Goal: Transaction & Acquisition: Purchase product/service

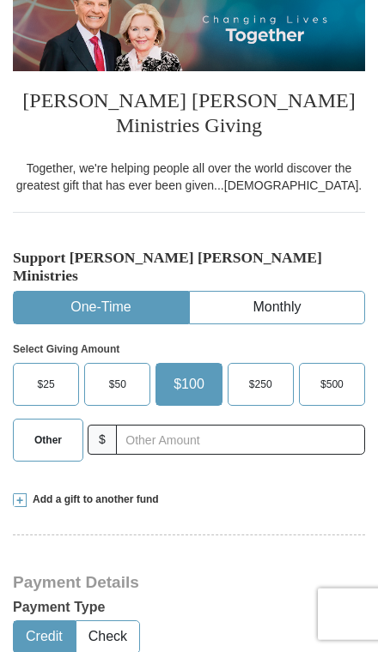
scroll to position [239, 0]
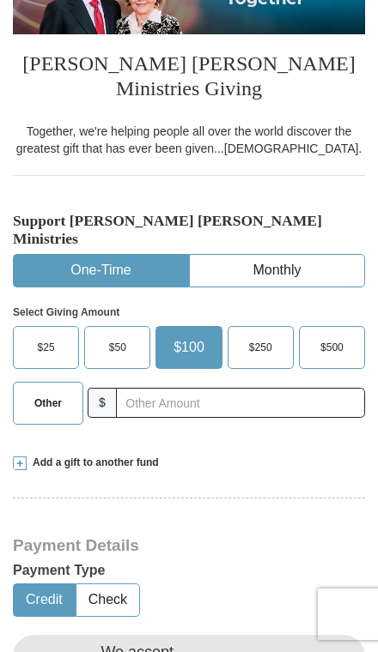
click at [61, 391] on span "Other" at bounding box center [47, 404] width 27 height 26
click at [0, 0] on input "Other" at bounding box center [0, 0] width 0 height 0
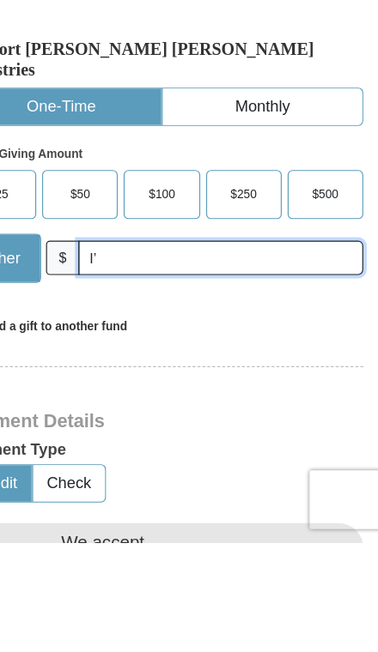
type input "I’"
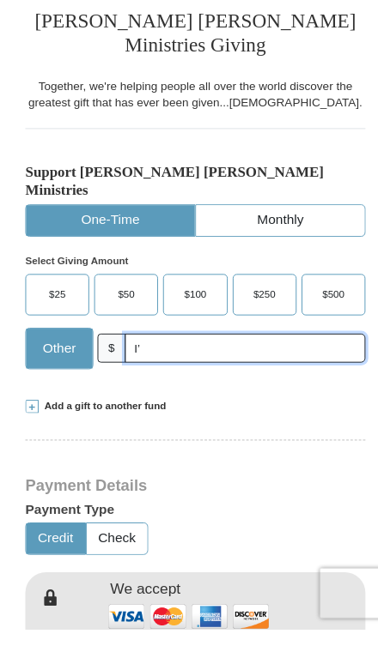
scroll to position [257, 0]
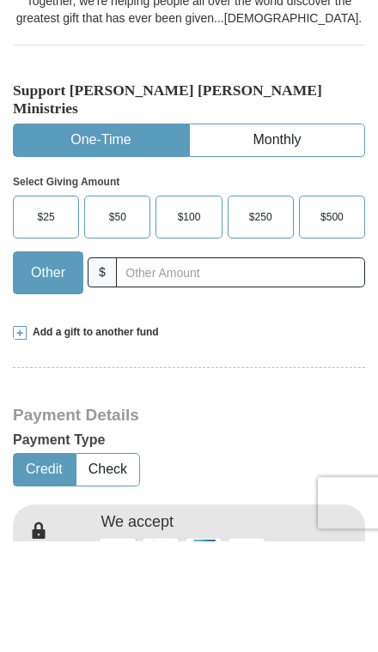
click at [26, 438] on span at bounding box center [20, 445] width 14 height 14
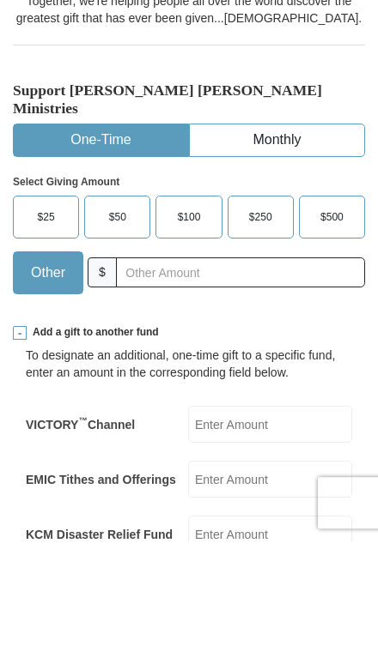
scroll to position [369, 0]
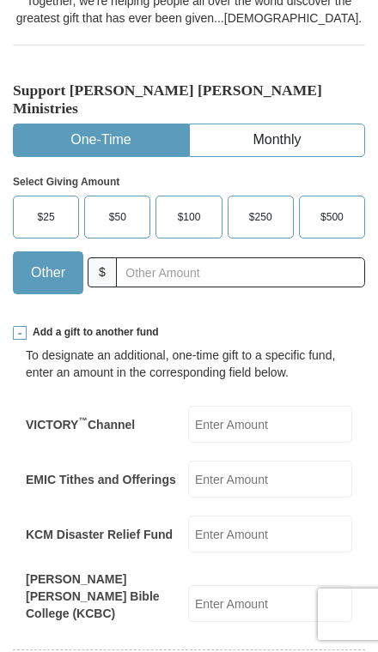
click at [284, 461] on input "EMIC Tithes and Offerings" at bounding box center [270, 479] width 164 height 37
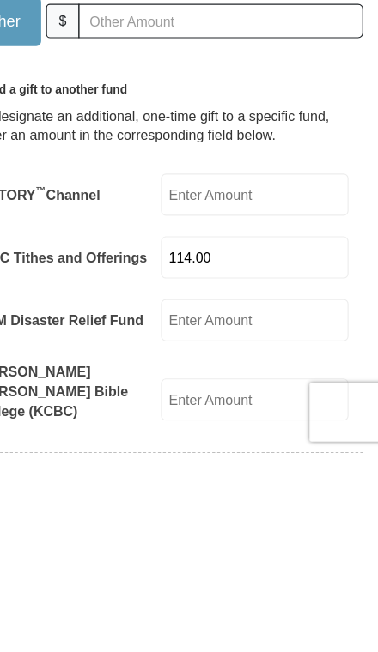
type input "114.00"
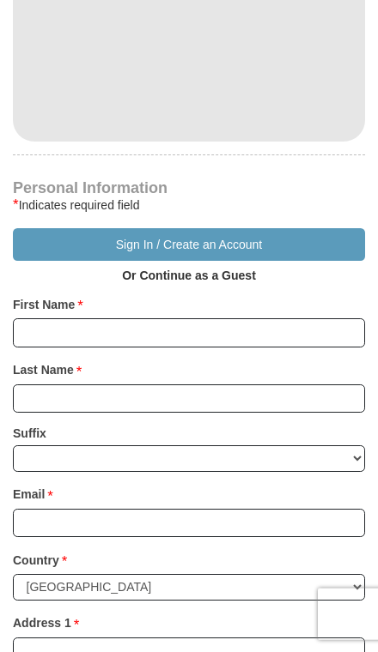
scroll to position [1272, 0]
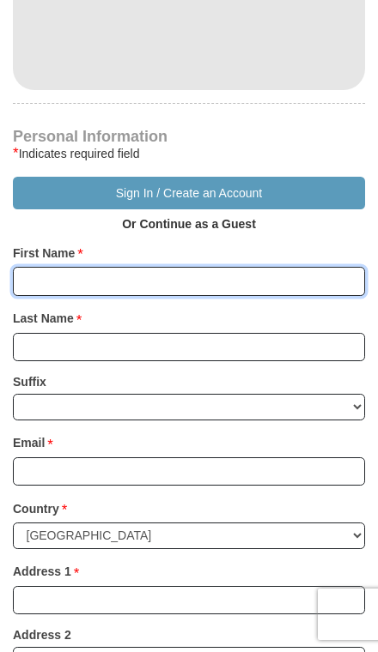
click at [133, 267] on input "First Name *" at bounding box center [189, 281] width 352 height 29
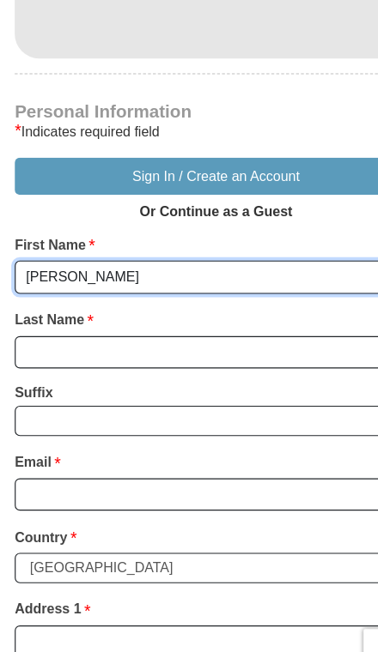
type input "[PERSON_NAME]"
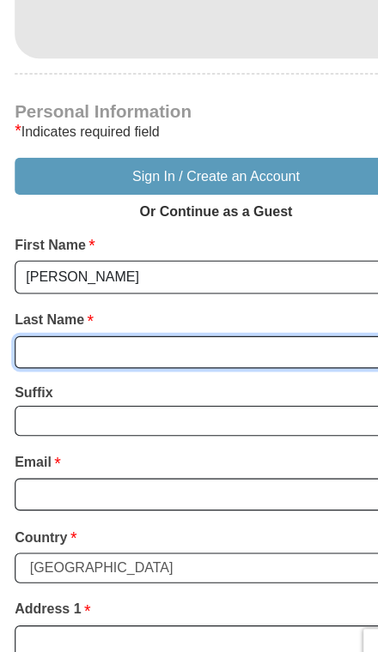
click at [133, 333] on input "Last Name *" at bounding box center [189, 347] width 352 height 29
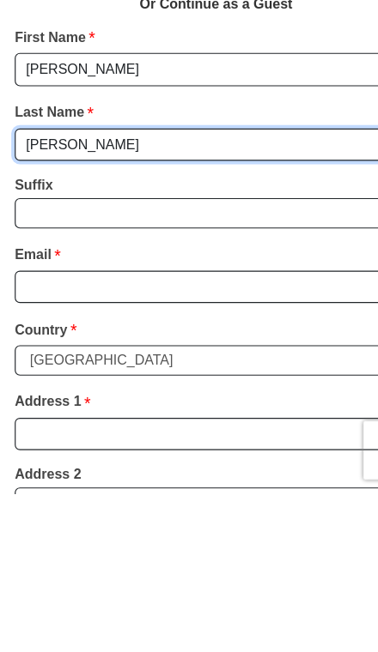
type input "[PERSON_NAME]"
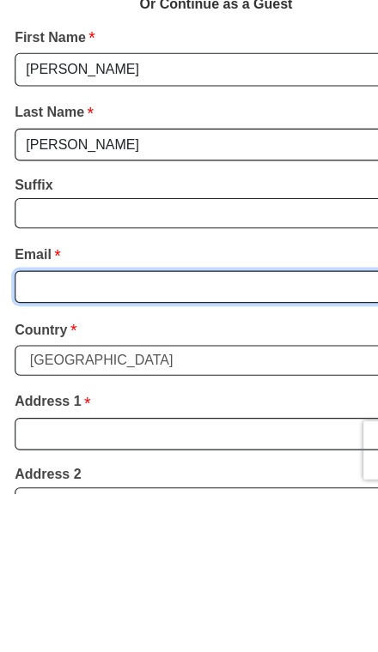
click at [112, 457] on input "Email *" at bounding box center [189, 471] width 352 height 29
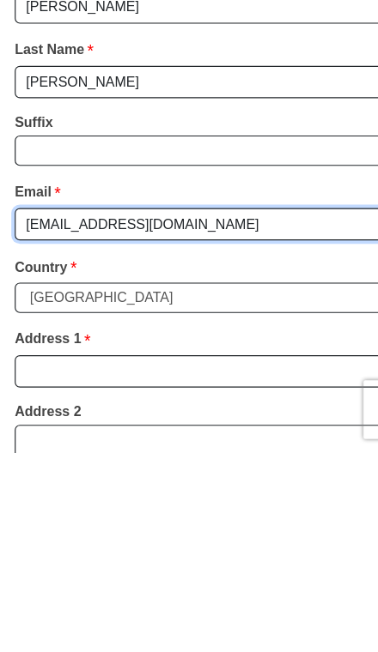
type input "[EMAIL_ADDRESS][DOMAIN_NAME]"
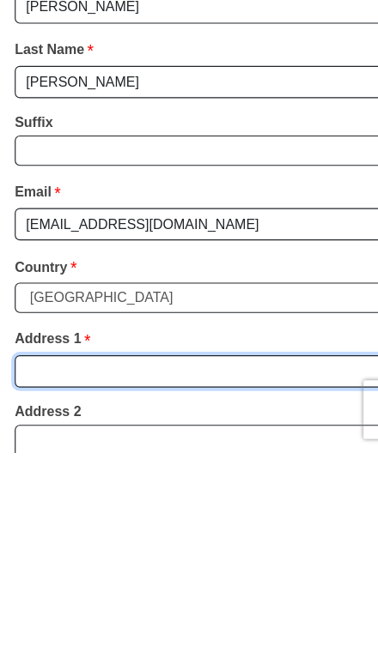
click at [130, 567] on input "Address 1 *" at bounding box center [189, 581] width 352 height 29
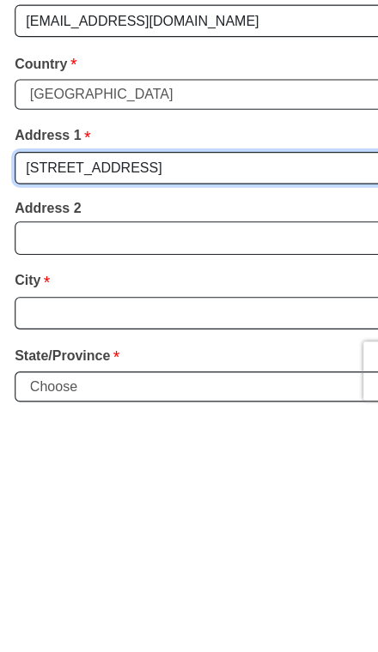
type input "[STREET_ADDRESS]"
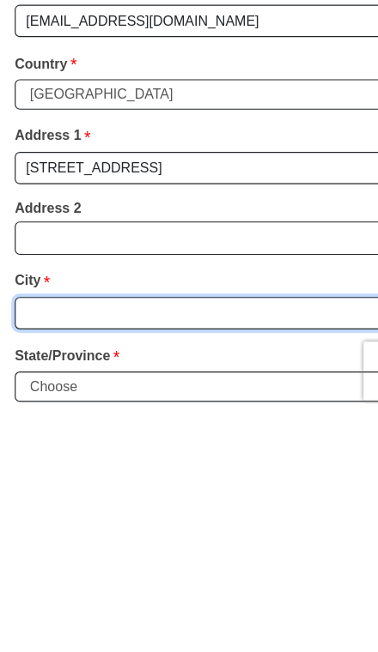
click at [121, 550] on input "City *" at bounding box center [189, 564] width 352 height 29
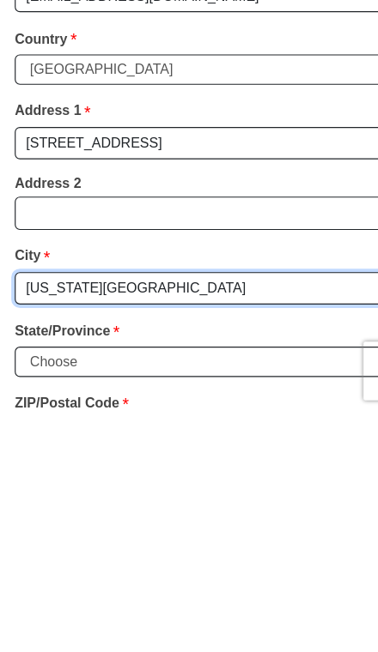
type input "[US_STATE][GEOGRAPHIC_DATA]"
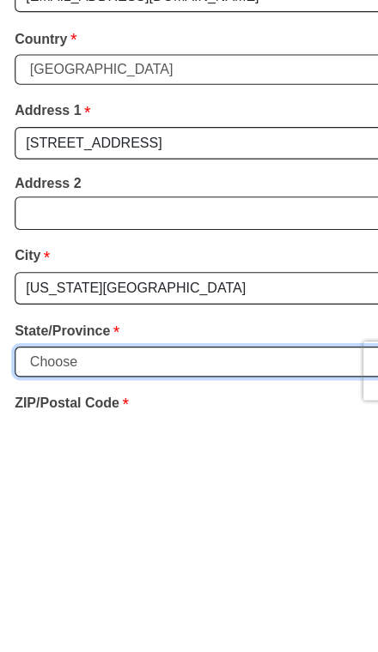
click at [126, 593] on select "Choose [US_STATE] [US_STATE] [US_STATE] [US_STATE] [US_STATE] Armed Forces Amer…" at bounding box center [189, 606] width 352 height 27
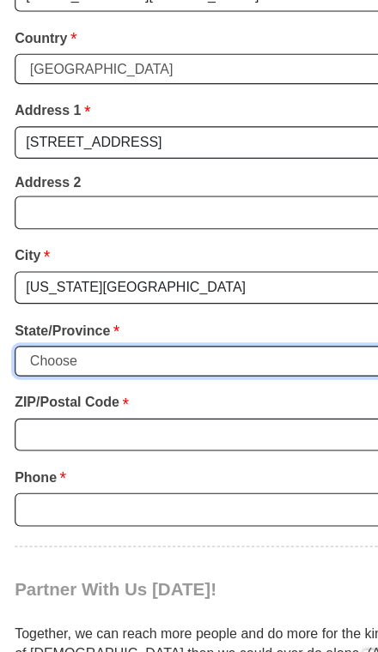
select select "WI"
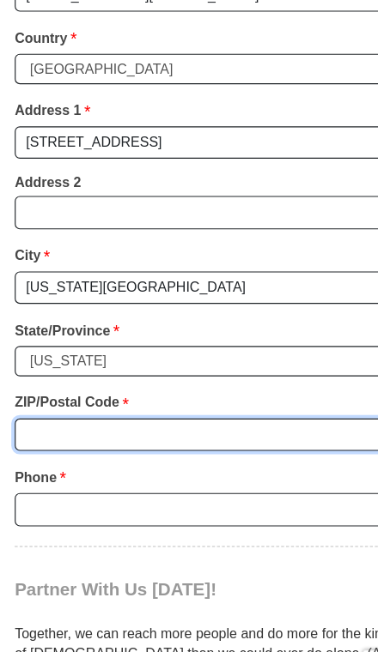
click at [139, 386] on input "ZIP/Postal Code *" at bounding box center [189, 400] width 352 height 29
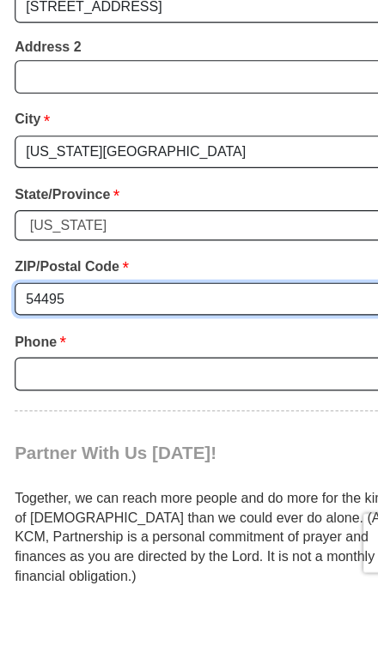
type input "54495"
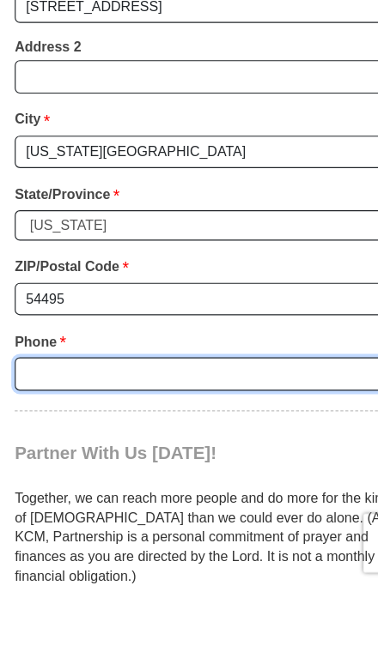
click at [138, 452] on input "Phone * *" at bounding box center [189, 466] width 352 height 29
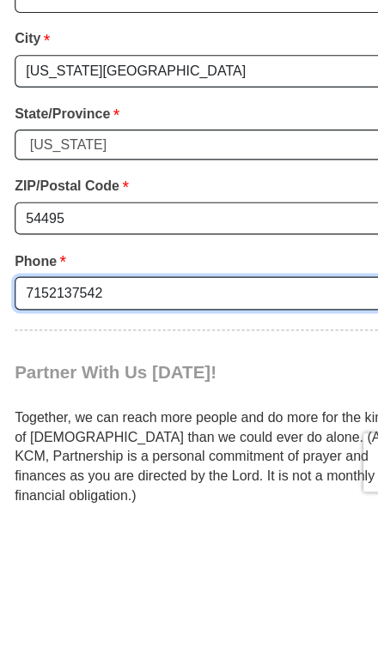
type input "7152137542"
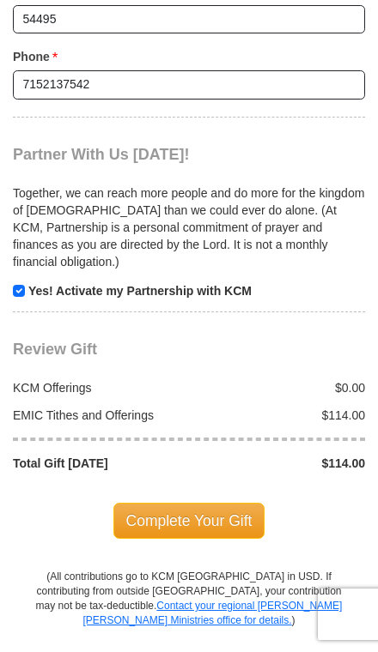
scroll to position [2109, 0]
click at [193, 503] on span "Complete Your Gift" at bounding box center [189, 521] width 152 height 36
